Goal: Task Accomplishment & Management: Manage account settings

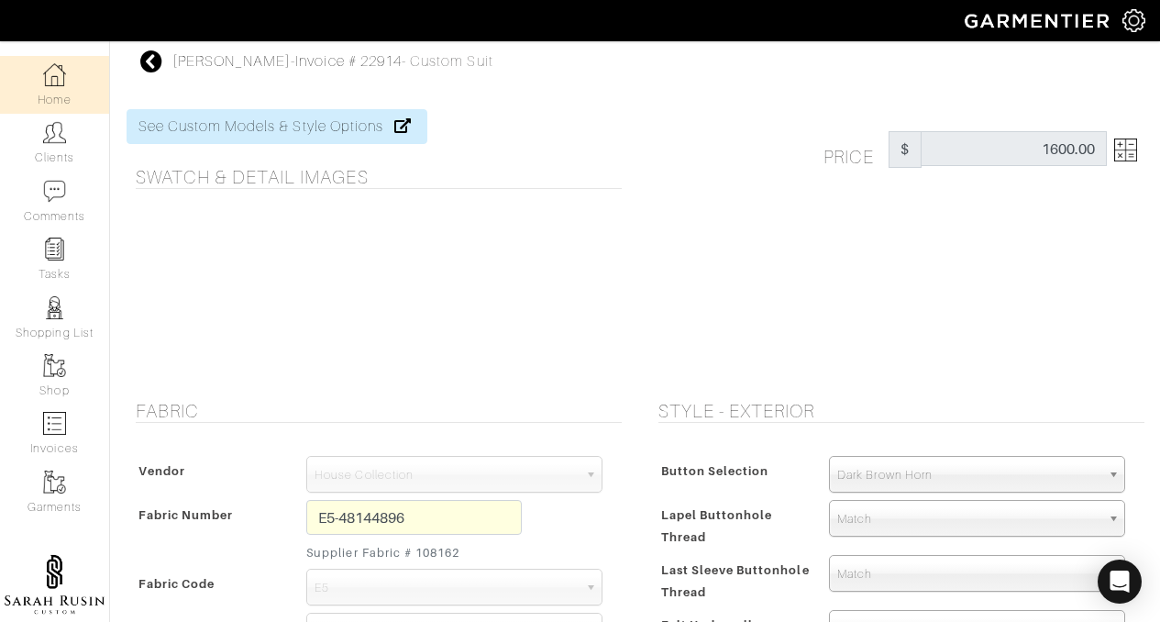
click at [62, 77] on link "Home" at bounding box center [54, 85] width 109 height 58
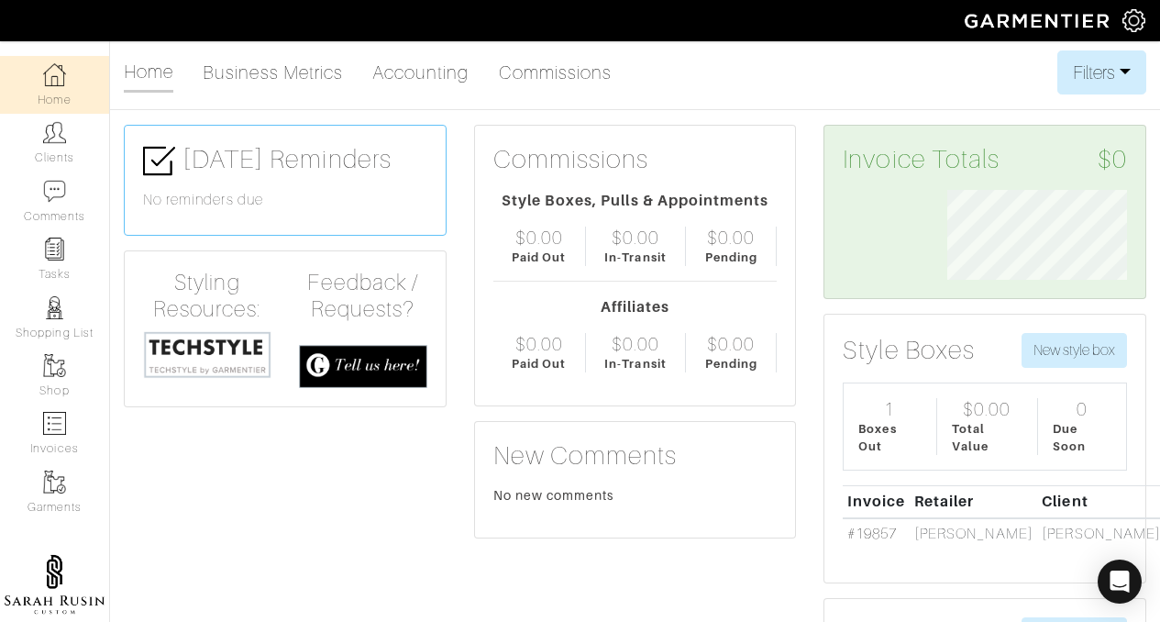
scroll to position [90, 207]
click at [48, 88] on link "Home" at bounding box center [54, 85] width 109 height 58
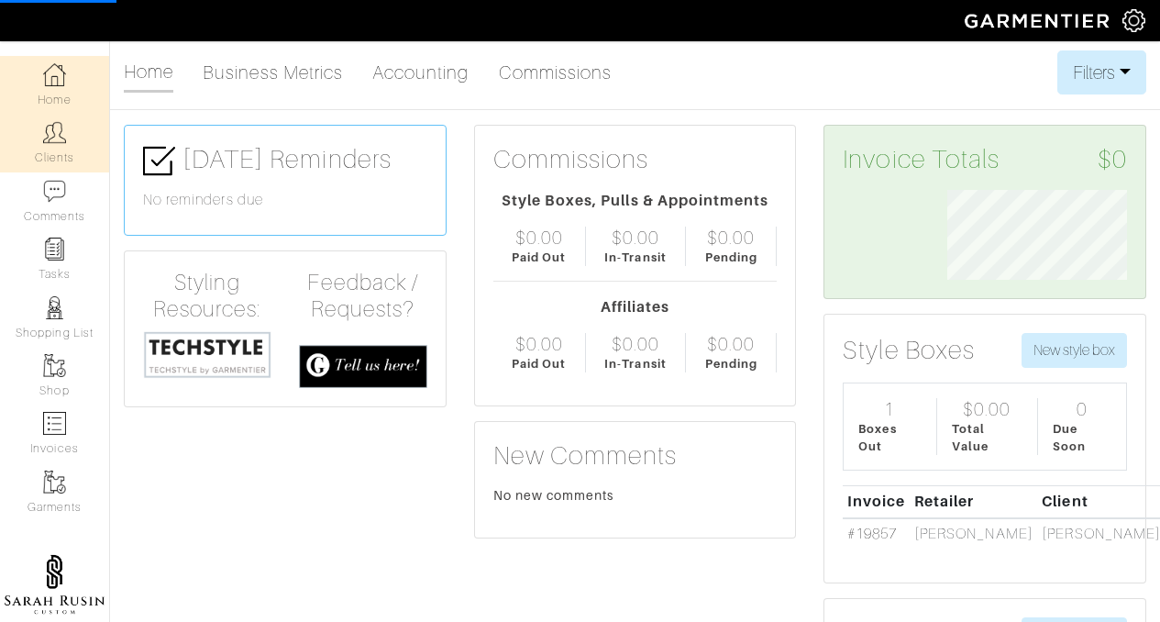
click at [53, 154] on link "Clients" at bounding box center [54, 143] width 109 height 58
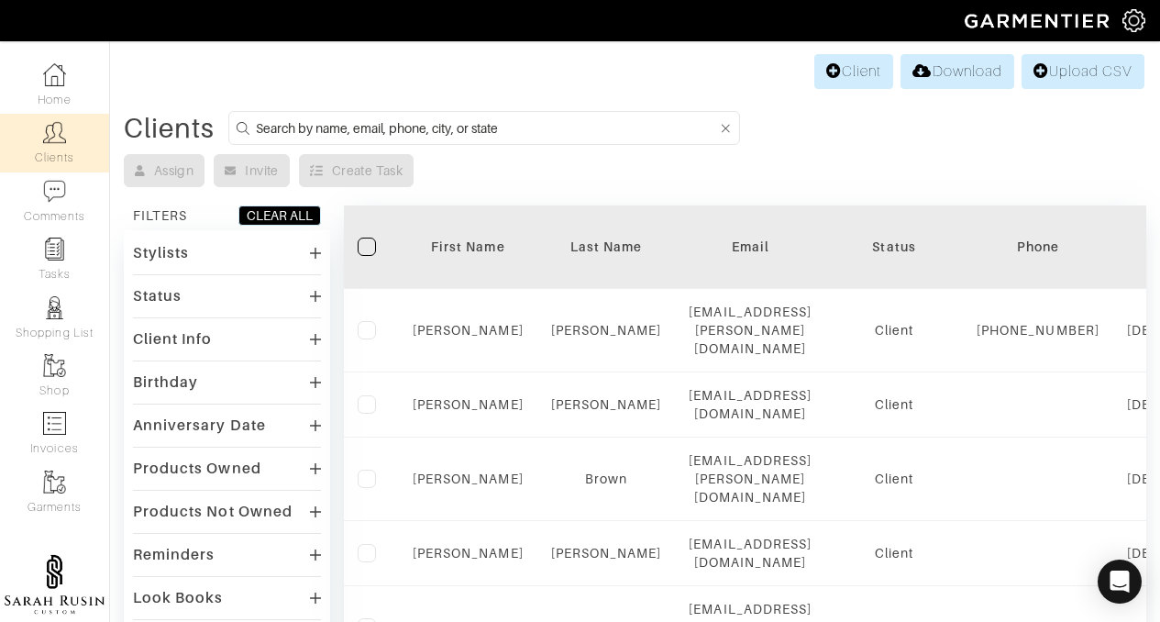
click at [354, 122] on input at bounding box center [487, 128] width 462 height 23
type input "cassata"
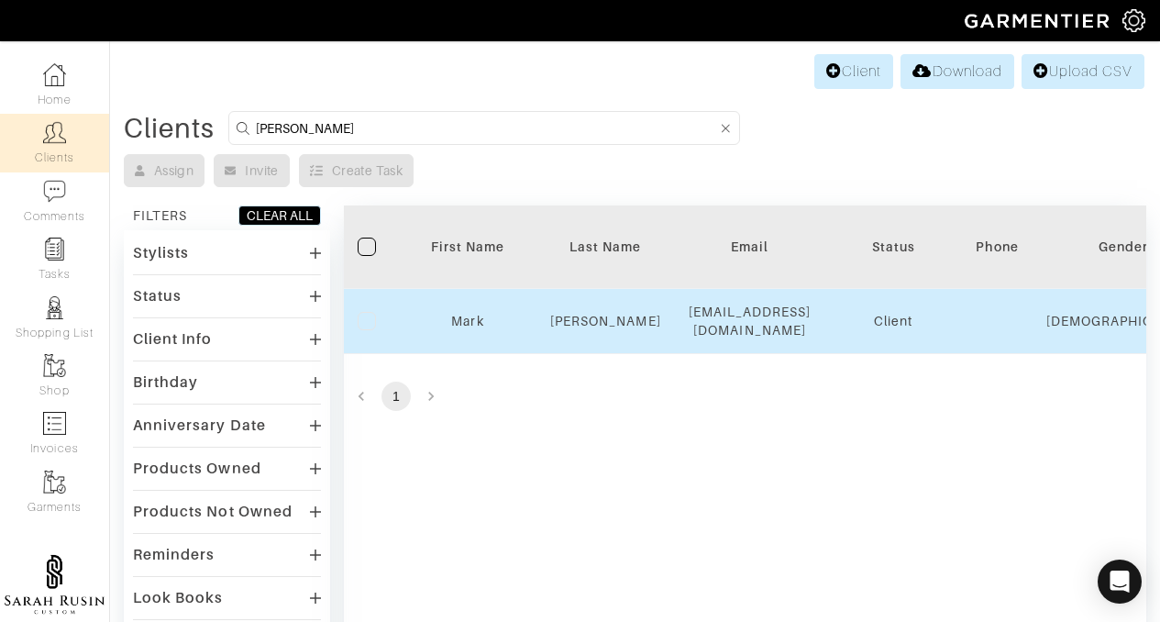
click at [459, 324] on div "Mark" at bounding box center [468, 321] width 110 height 18
click at [454, 320] on link "Mark" at bounding box center [467, 321] width 32 height 15
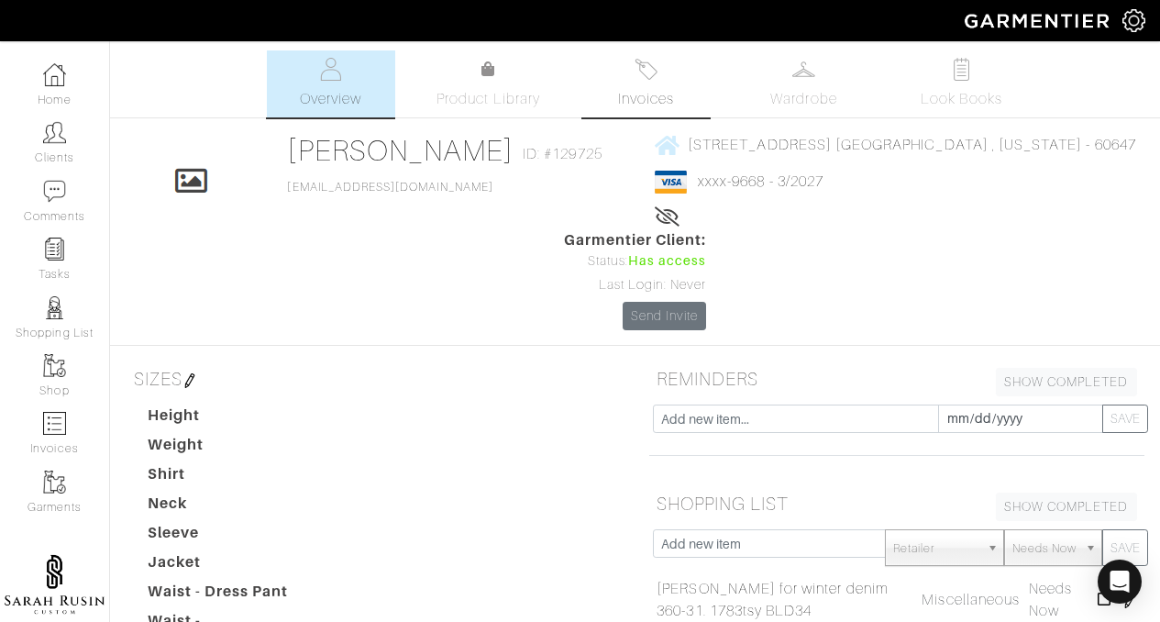
click at [648, 84] on link "Invoices" at bounding box center [647, 83] width 128 height 67
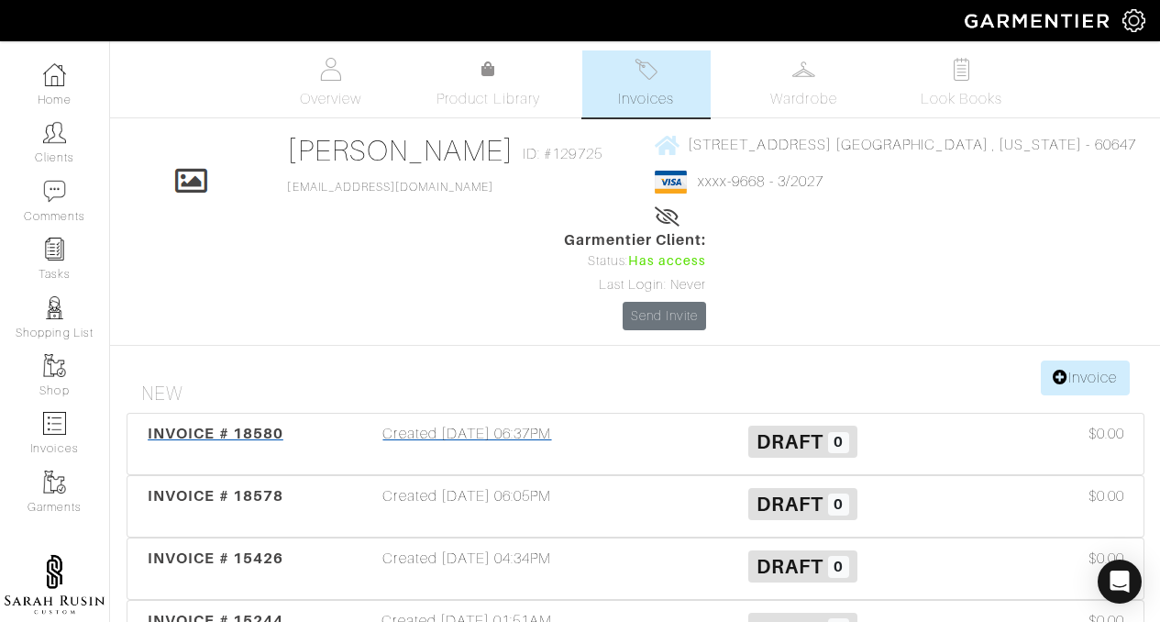
click at [258, 423] on div "INVOICE # 18580" at bounding box center [216, 444] width 168 height 42
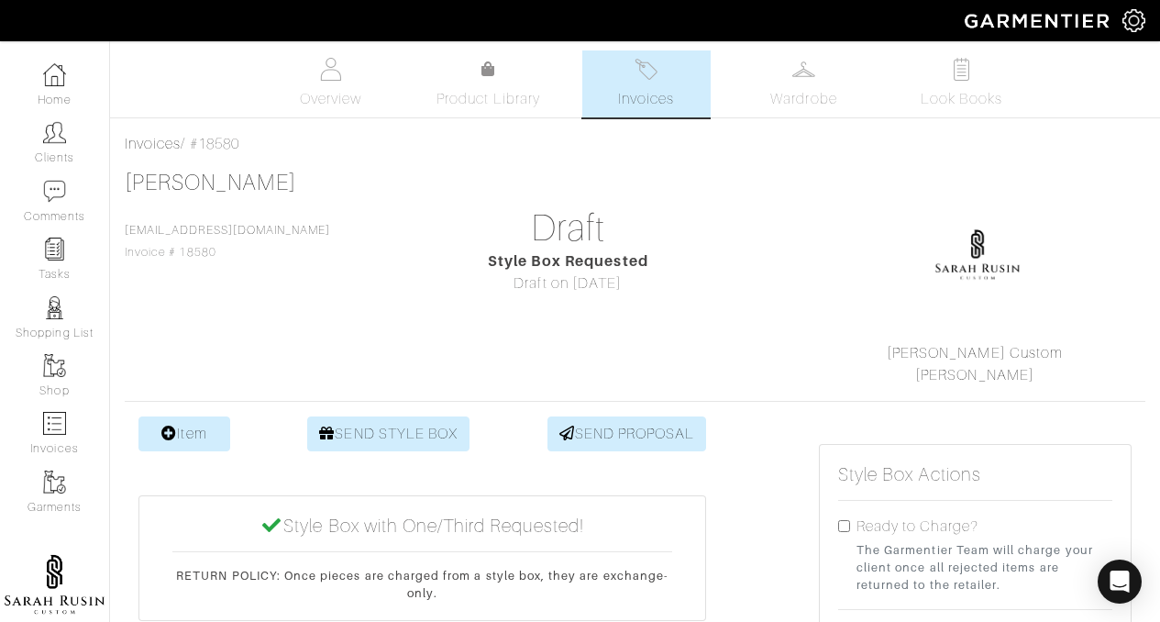
click at [608, 87] on link "Invoices" at bounding box center [647, 83] width 128 height 67
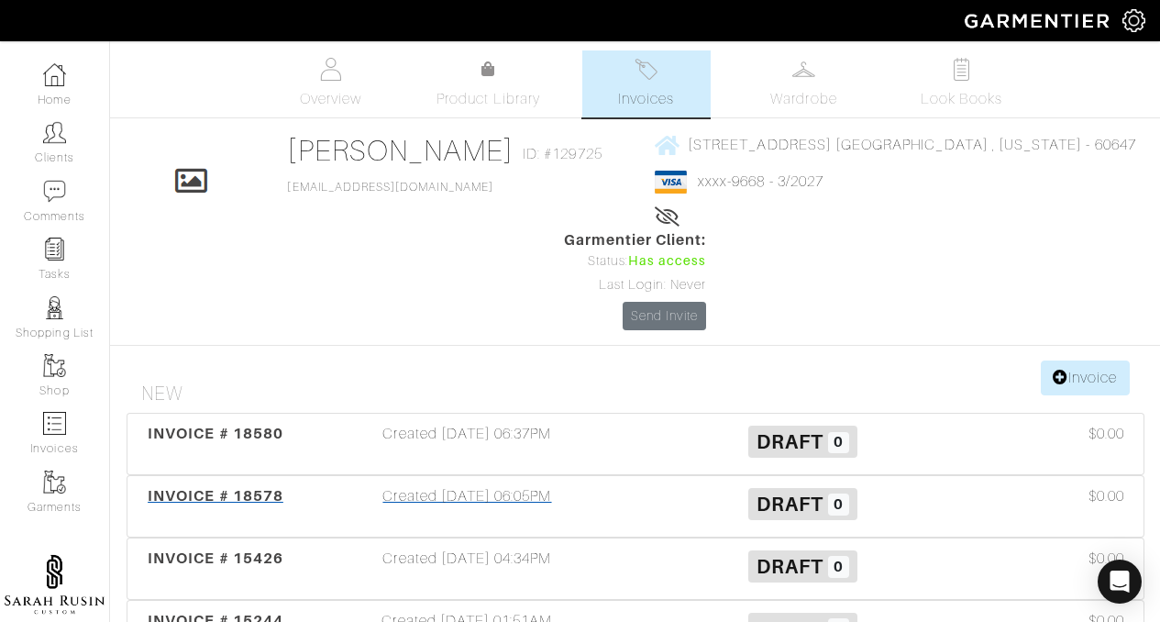
click at [260, 487] on span "INVOICE # 18578" at bounding box center [216, 495] width 136 height 17
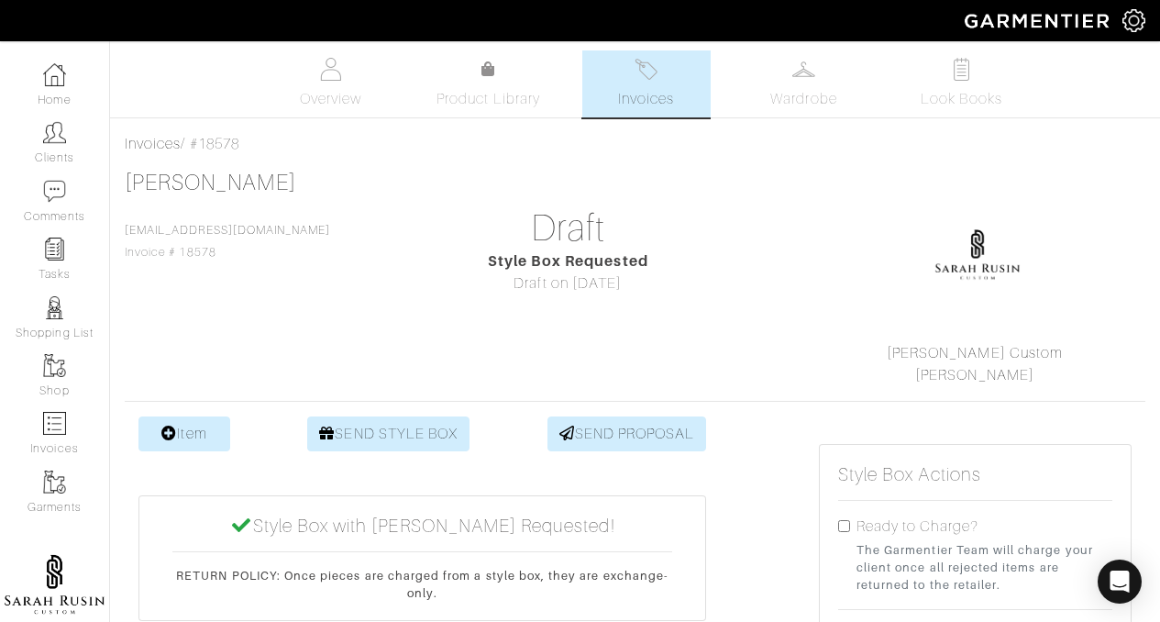
click at [659, 92] on span "Invoices" at bounding box center [646, 99] width 56 height 22
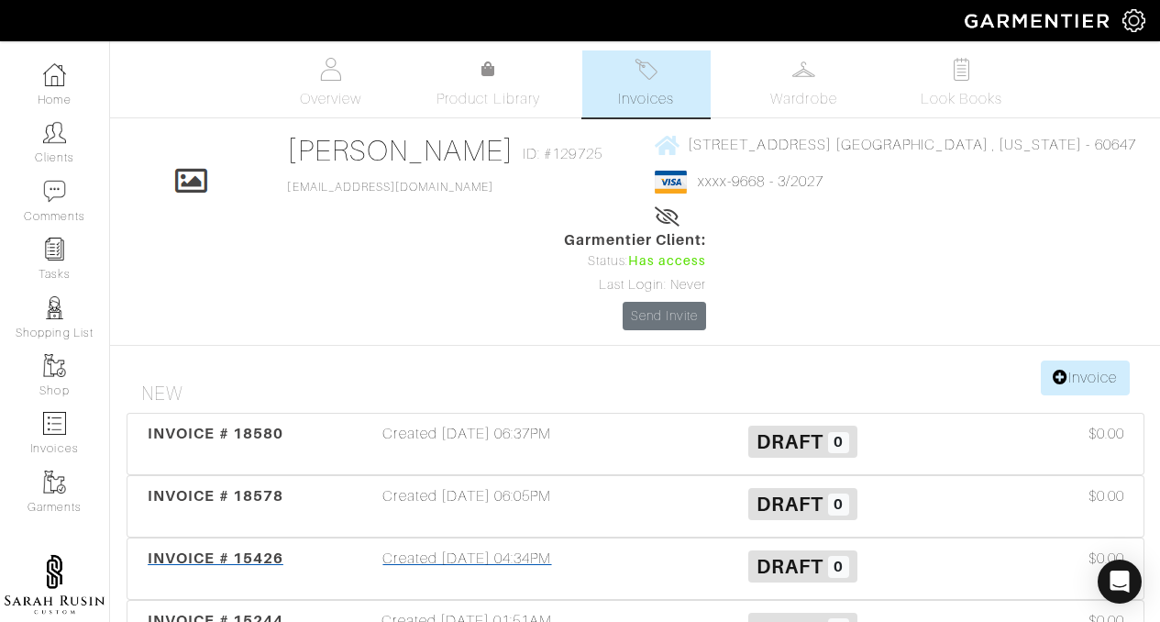
click at [229, 549] on span "INVOICE # 15426" at bounding box center [216, 557] width 136 height 17
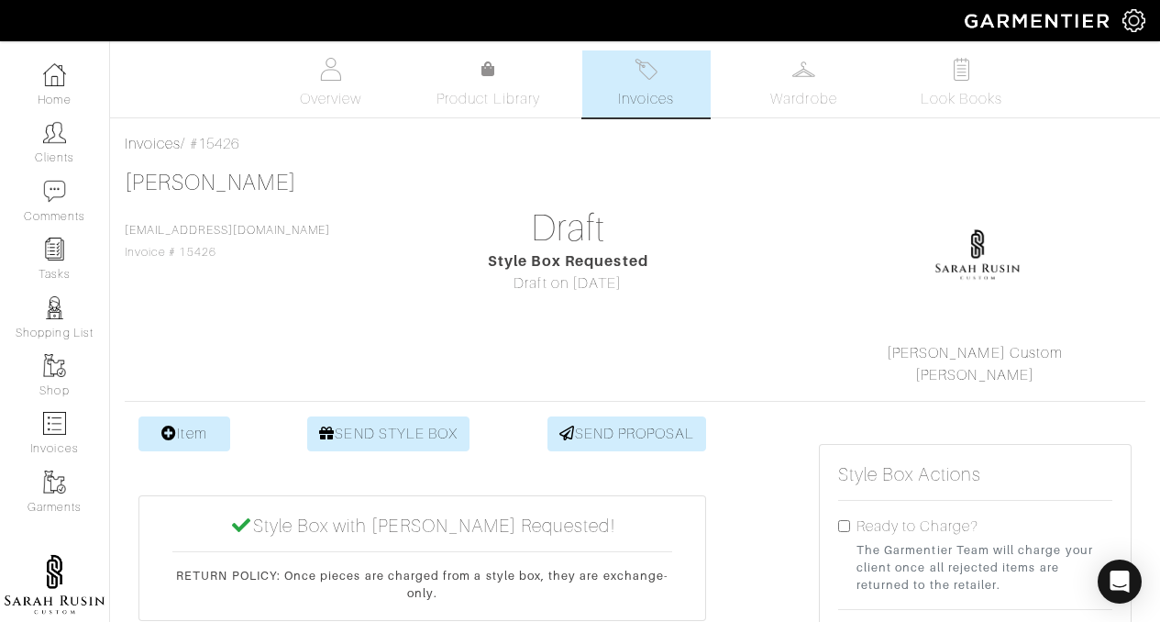
click at [606, 97] on link "Invoices" at bounding box center [647, 83] width 128 height 67
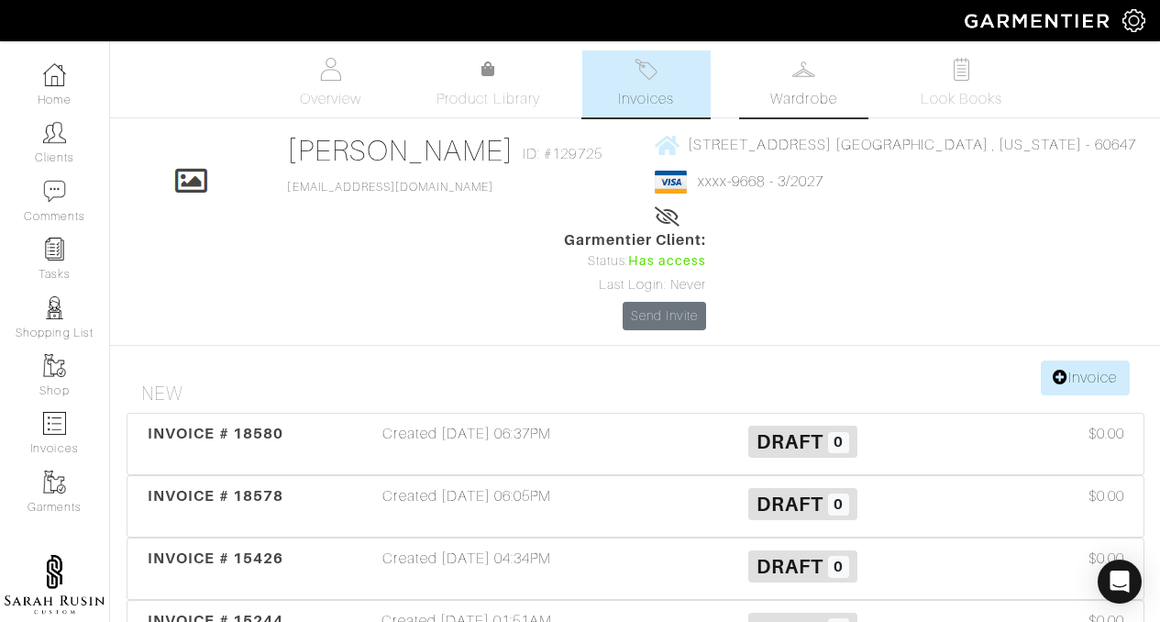
click at [803, 79] on img at bounding box center [804, 69] width 23 height 23
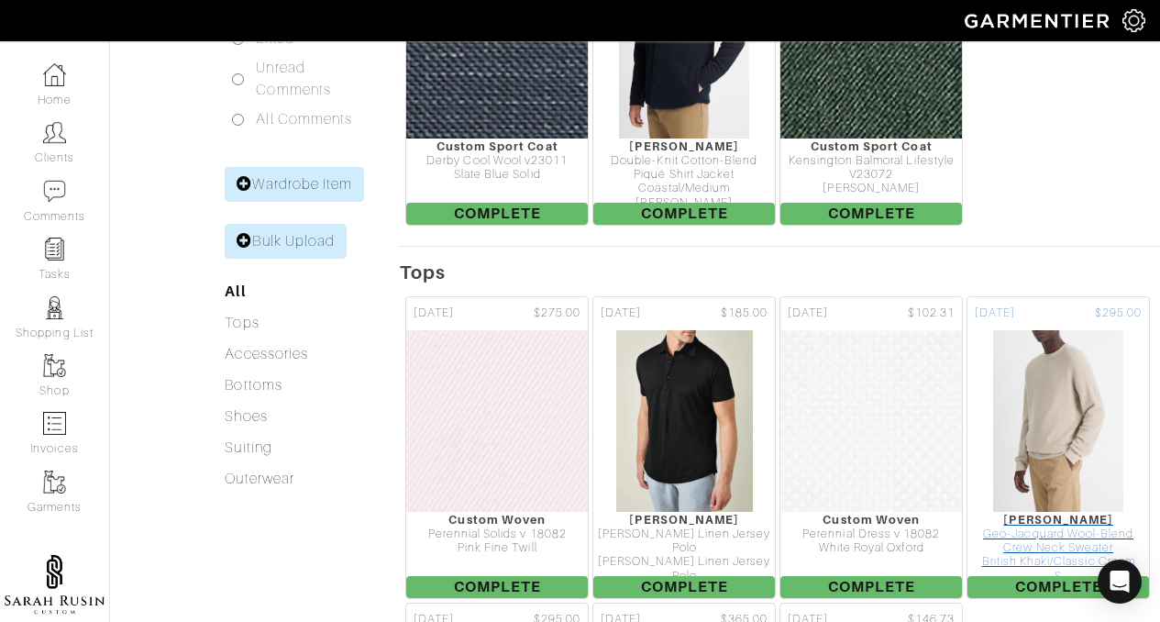
drag, startPoint x: 1173, startPoint y: 137, endPoint x: 1149, endPoint y: 257, distance: 122.5
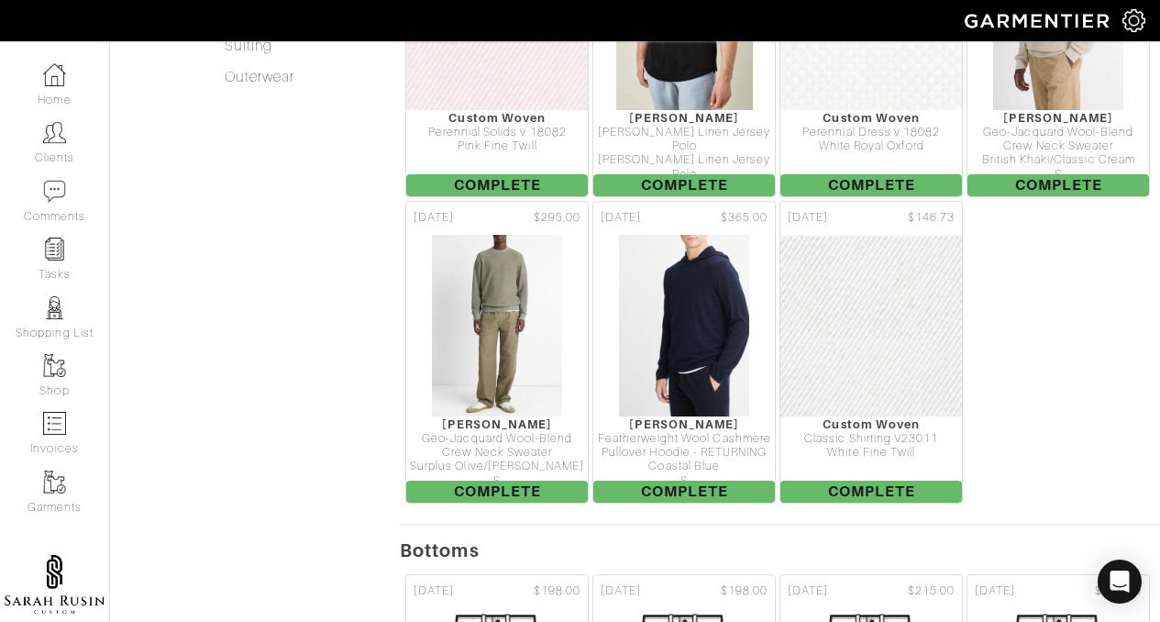
scroll to position [890, 0]
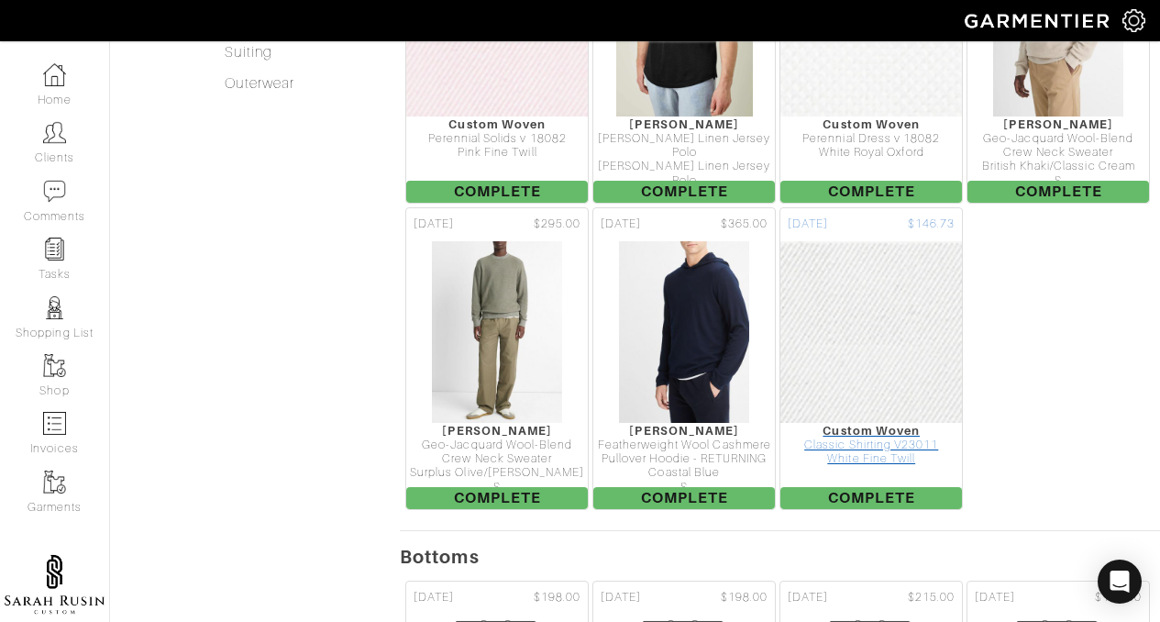
click at [881, 240] on img at bounding box center [871, 331] width 637 height 183
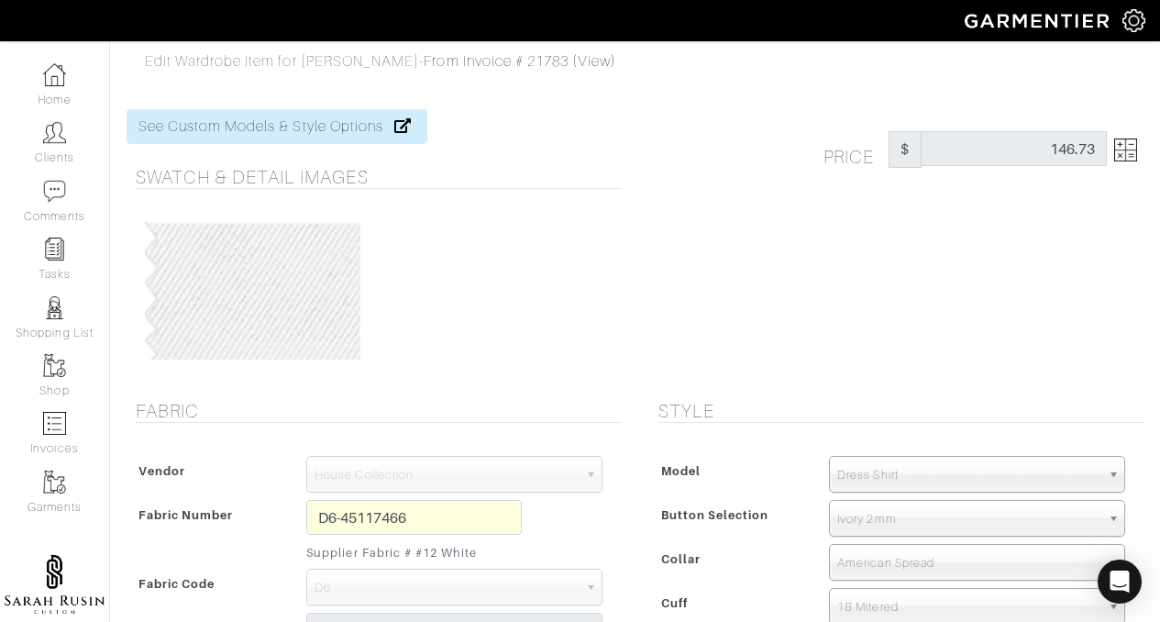
click at [1127, 147] on img at bounding box center [1126, 150] width 23 height 23
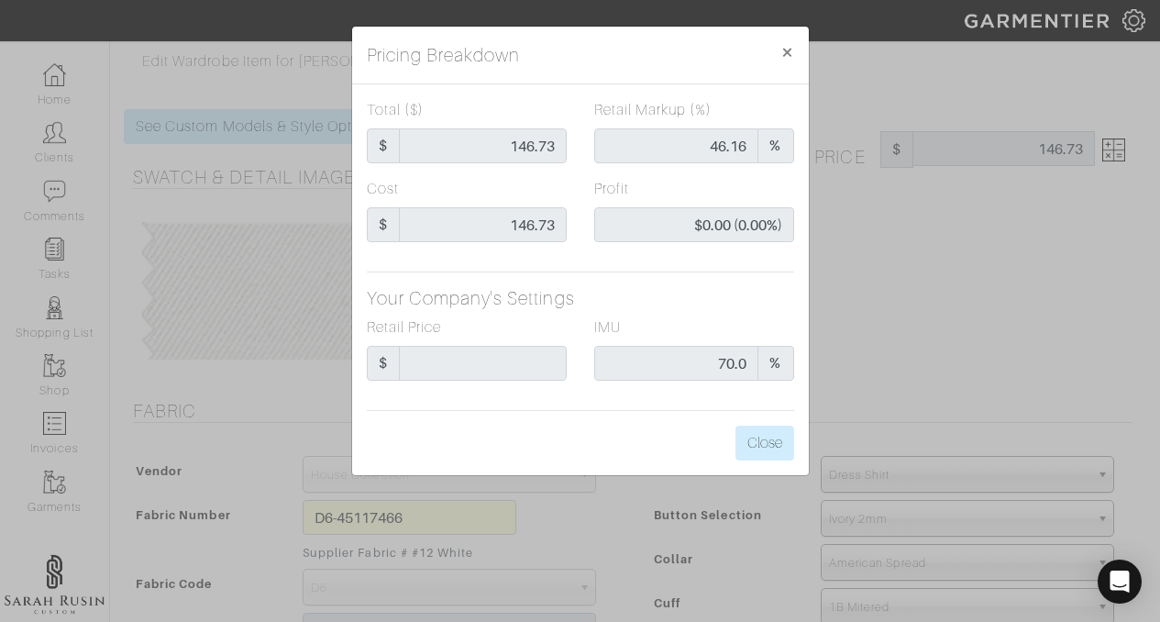
click at [1127, 147] on div "Pricing Breakdown × Total ($) $ 146.73 Retail Markup (%) 46.16 % Cost $ 146.73 …" at bounding box center [580, 311] width 1160 height 622
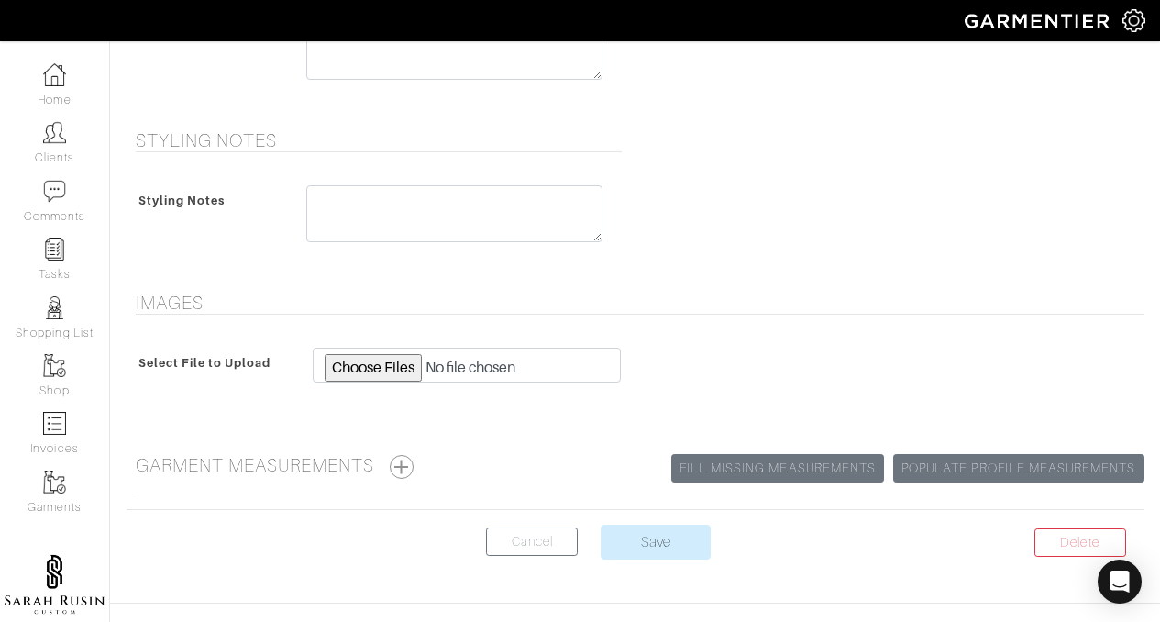
scroll to position [991, 0]
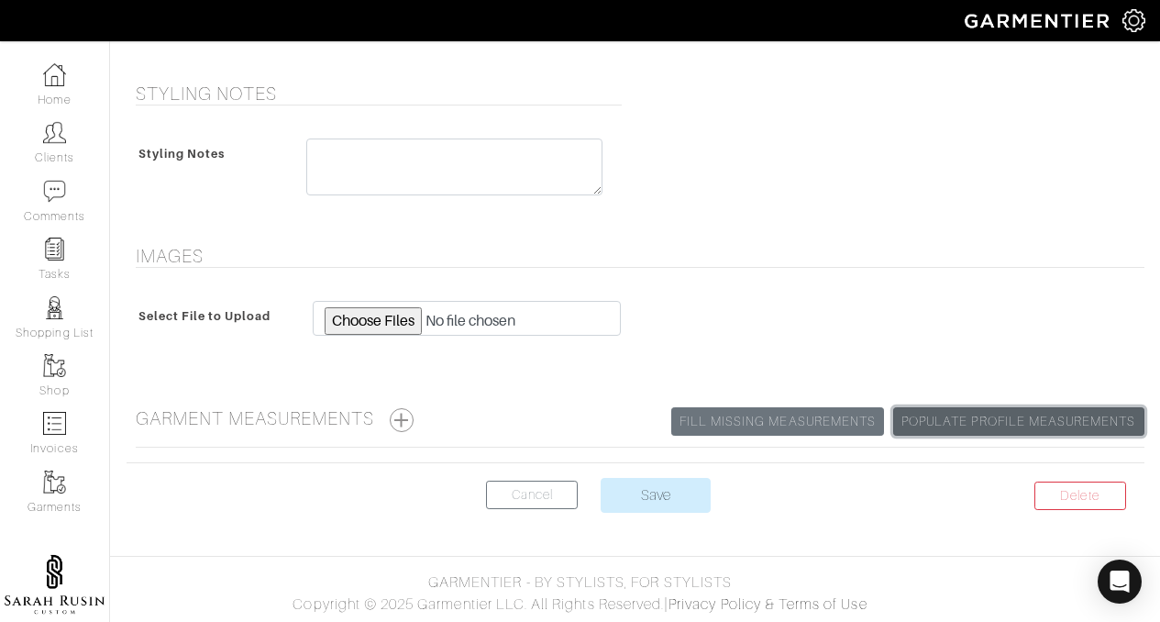
click at [1011, 428] on link "Populate Profile Measurements" at bounding box center [1019, 421] width 250 height 28
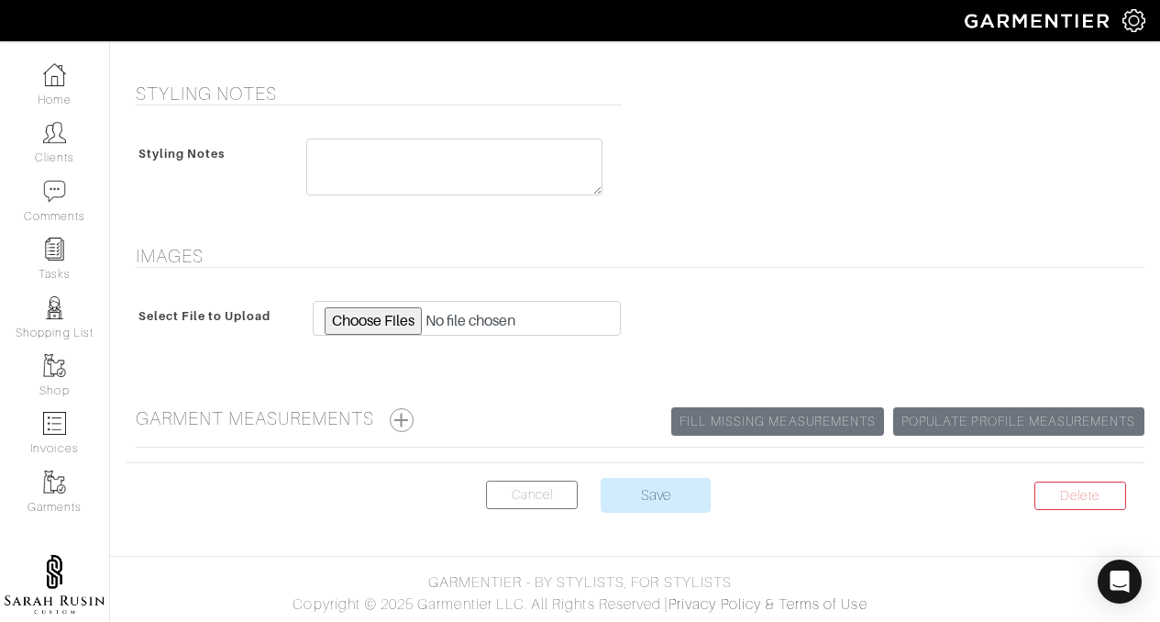
click at [419, 407] on h5 "Garment Measurements Populate Profile Measurements Fill Missing Measurements" at bounding box center [640, 419] width 1009 height 25
click at [405, 411] on button "button" at bounding box center [402, 420] width 24 height 24
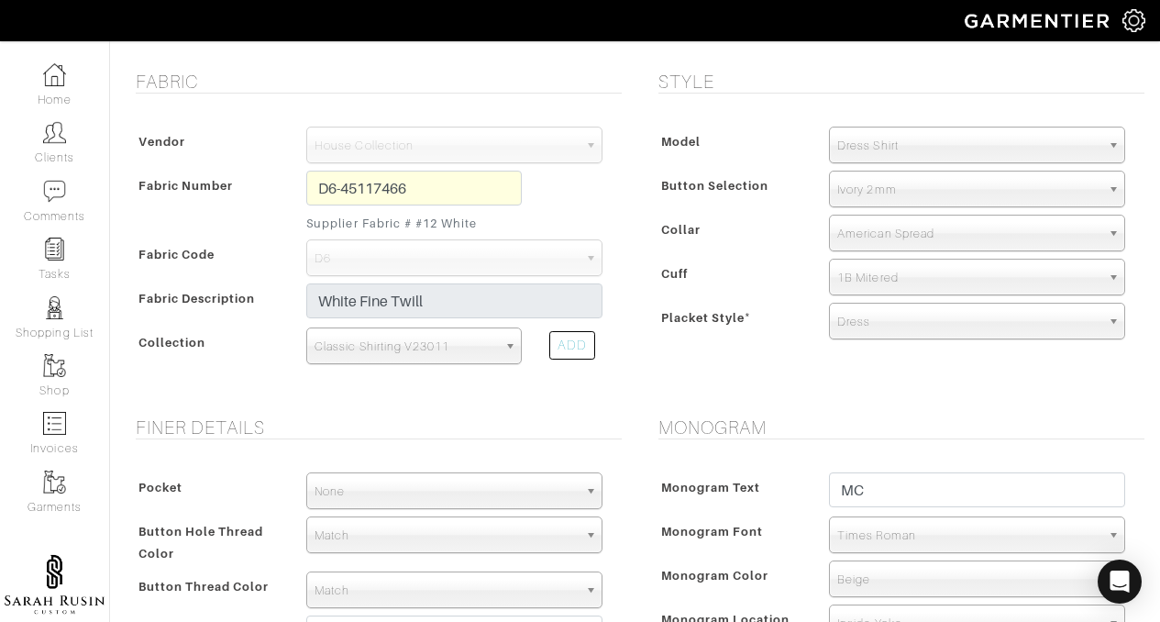
scroll to position [327, 0]
click at [1067, 247] on span "American Spread" at bounding box center [969, 236] width 263 height 37
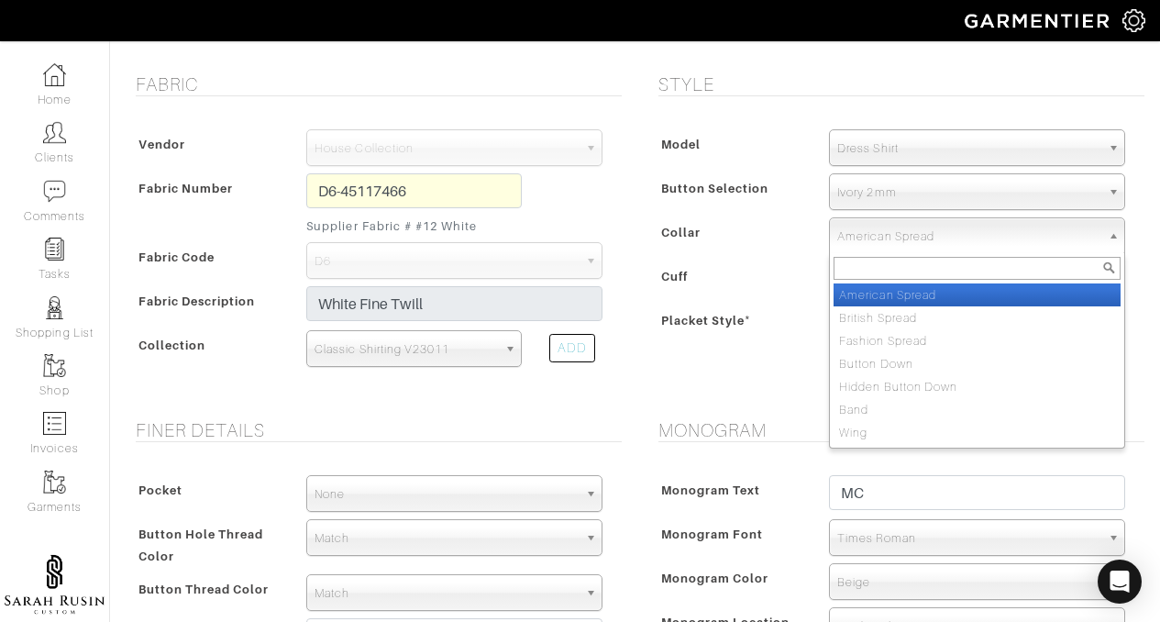
click at [1067, 247] on span "American Spread" at bounding box center [969, 236] width 263 height 37
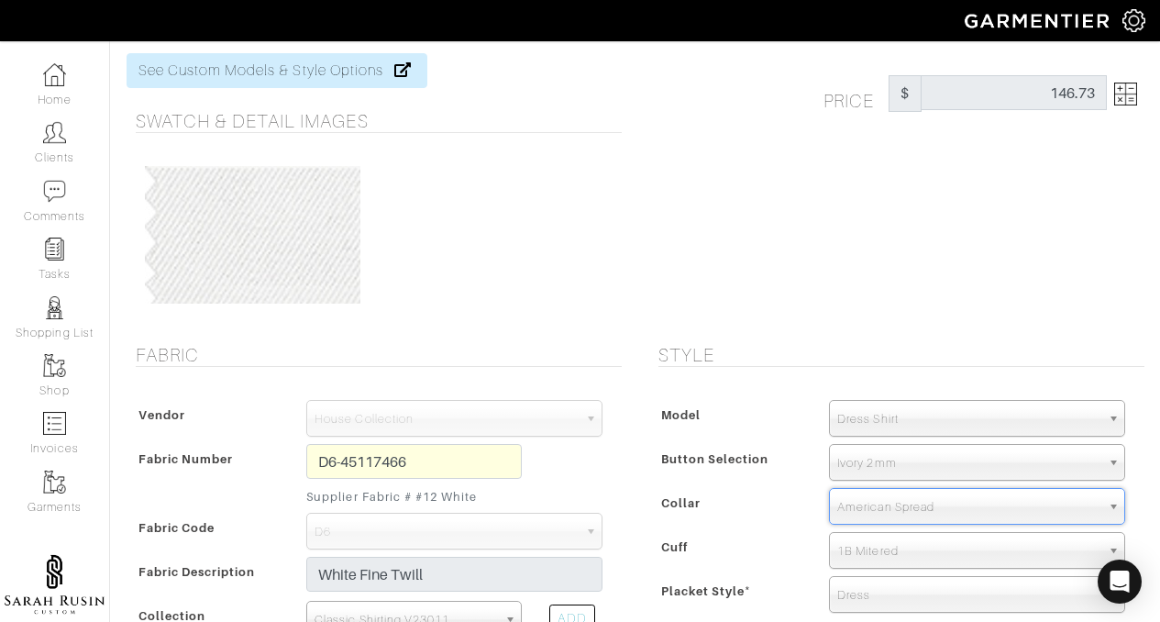
scroll to position [0, 0]
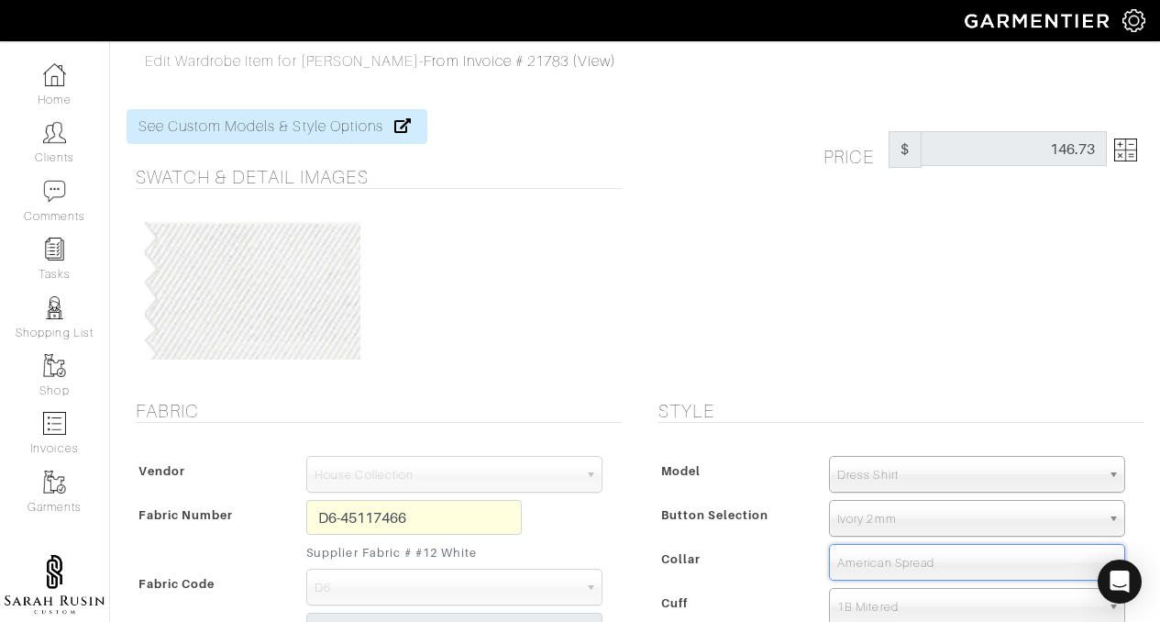
click at [305, 65] on span "Edit Wardrobe Item for [PERSON_NAME]" at bounding box center [282, 61] width 275 height 17
